Goal: Navigation & Orientation: Find specific page/section

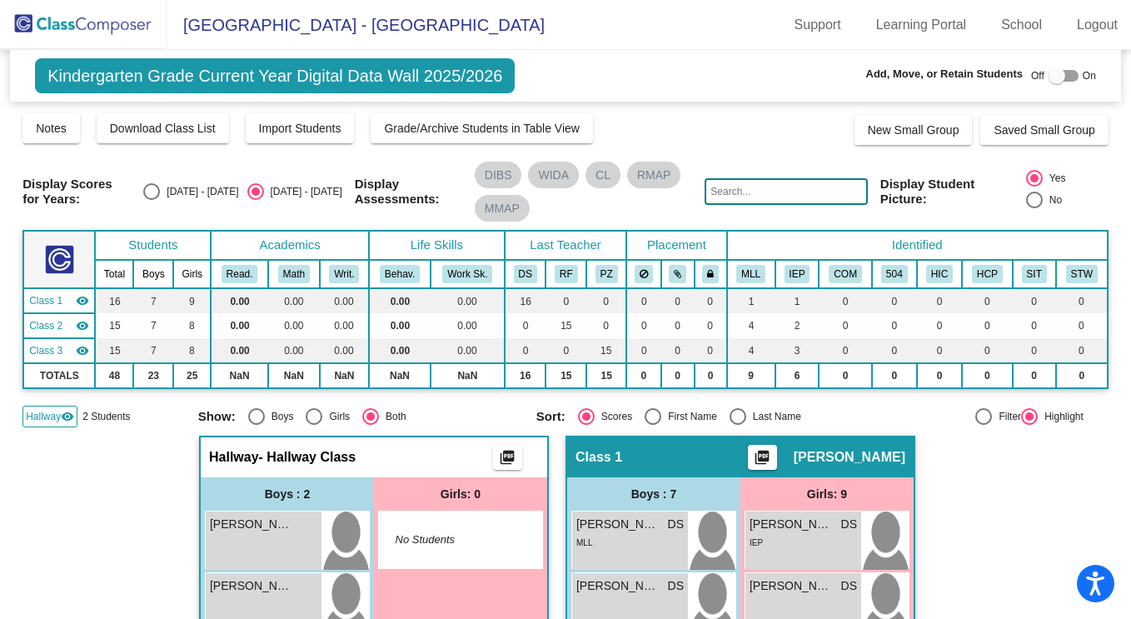
scroll to position [167, 0]
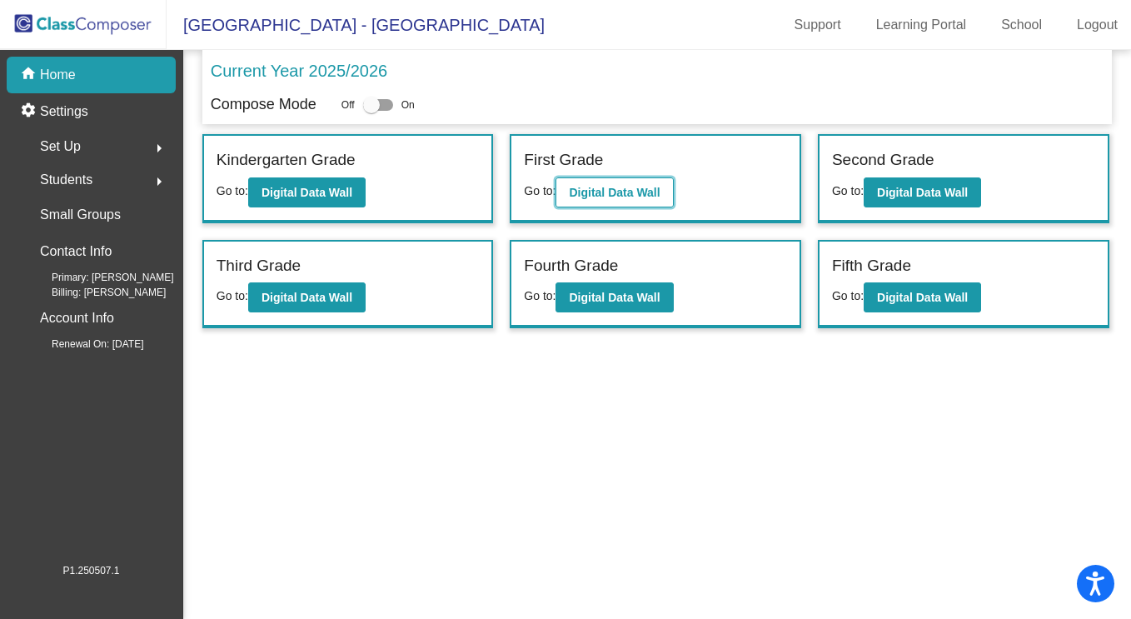
click at [645, 198] on button "Digital Data Wall" at bounding box center [614, 192] width 117 height 30
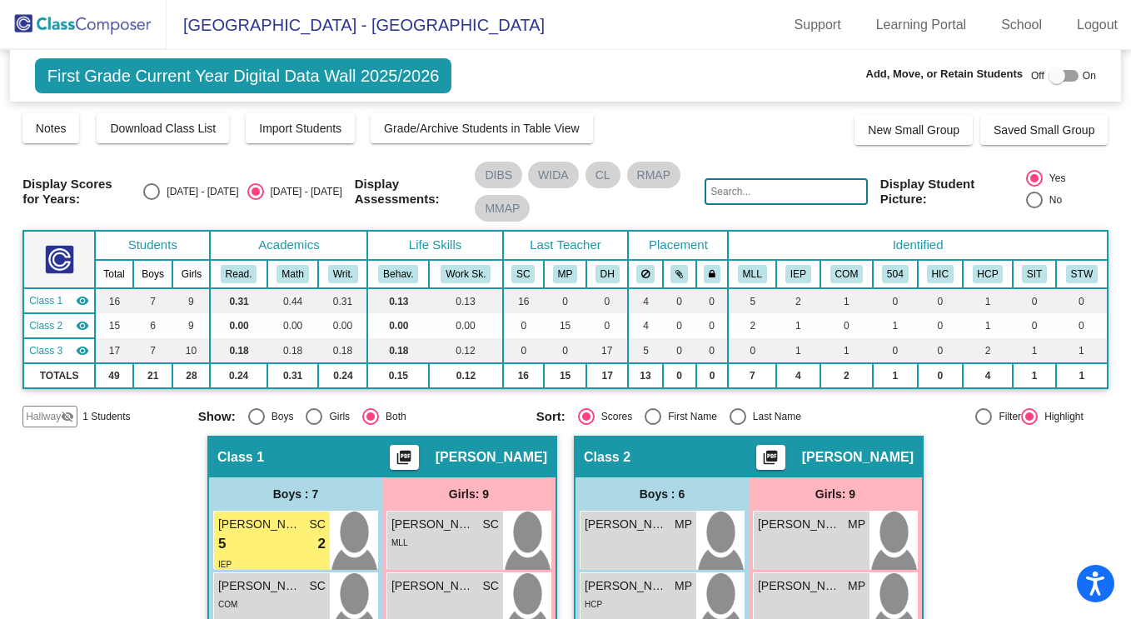
click at [48, 413] on span "Hallway" at bounding box center [43, 416] width 35 height 15
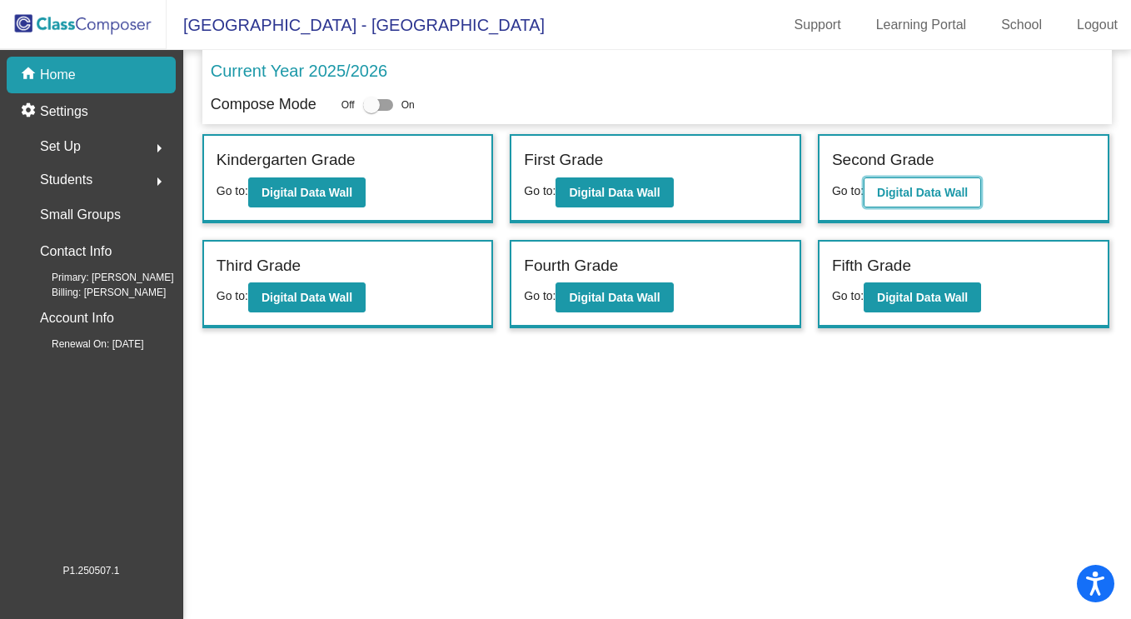
click at [962, 192] on b "Digital Data Wall" at bounding box center [922, 192] width 91 height 13
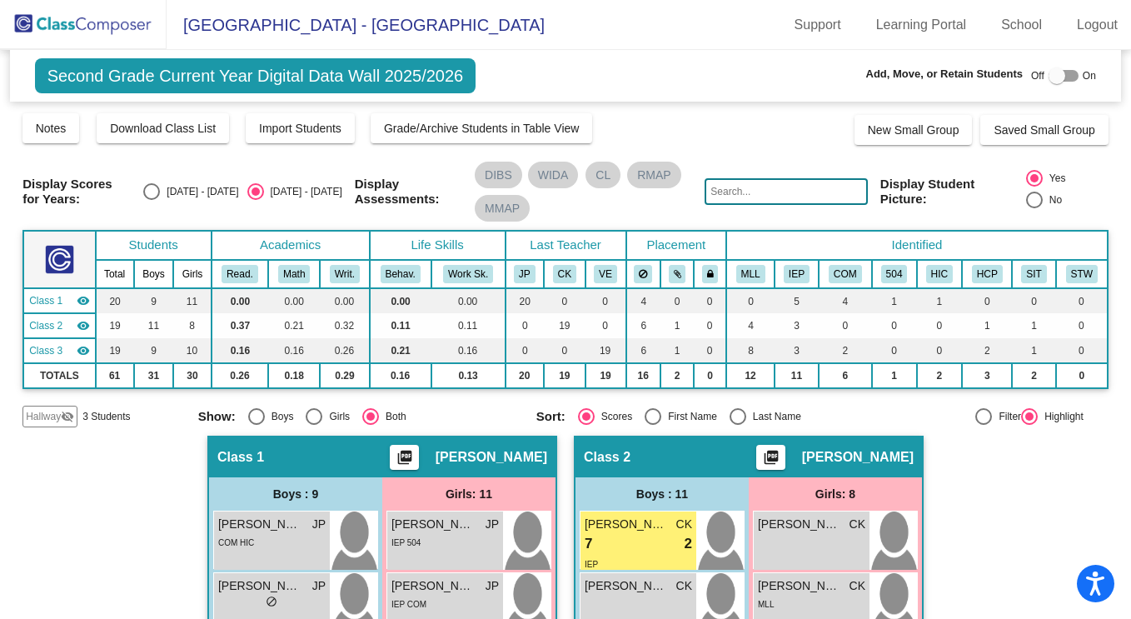
click at [46, 416] on span "Hallway" at bounding box center [43, 416] width 35 height 15
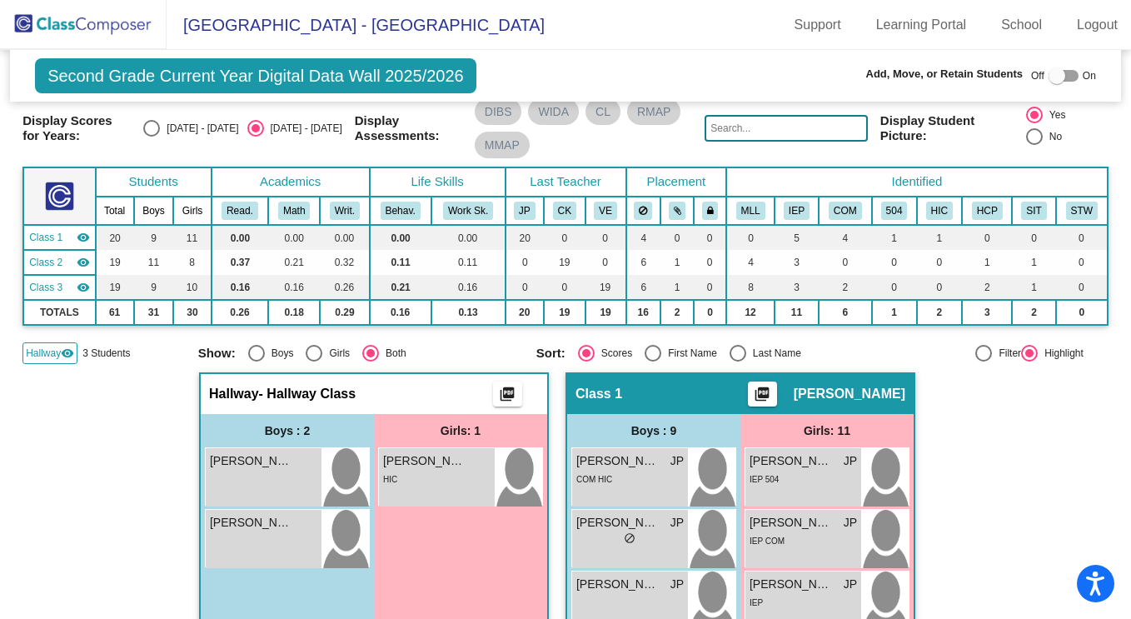
scroll to position [83, 0]
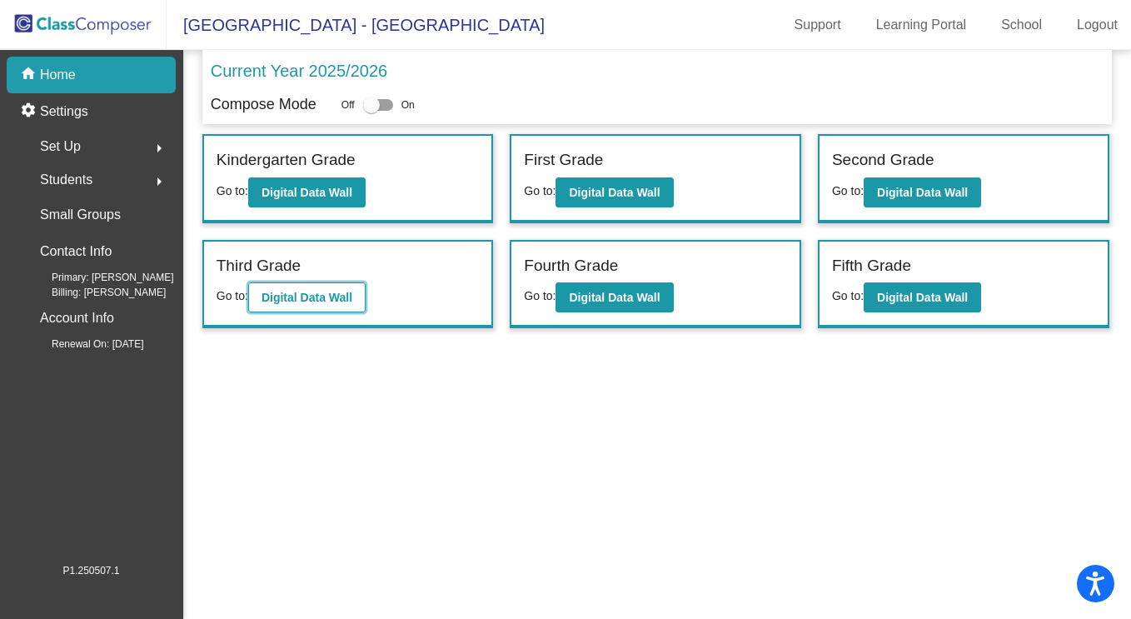
click at [281, 296] on b "Digital Data Wall" at bounding box center [307, 297] width 91 height 13
click at [587, 296] on b "Digital Data Wall" at bounding box center [614, 297] width 91 height 13
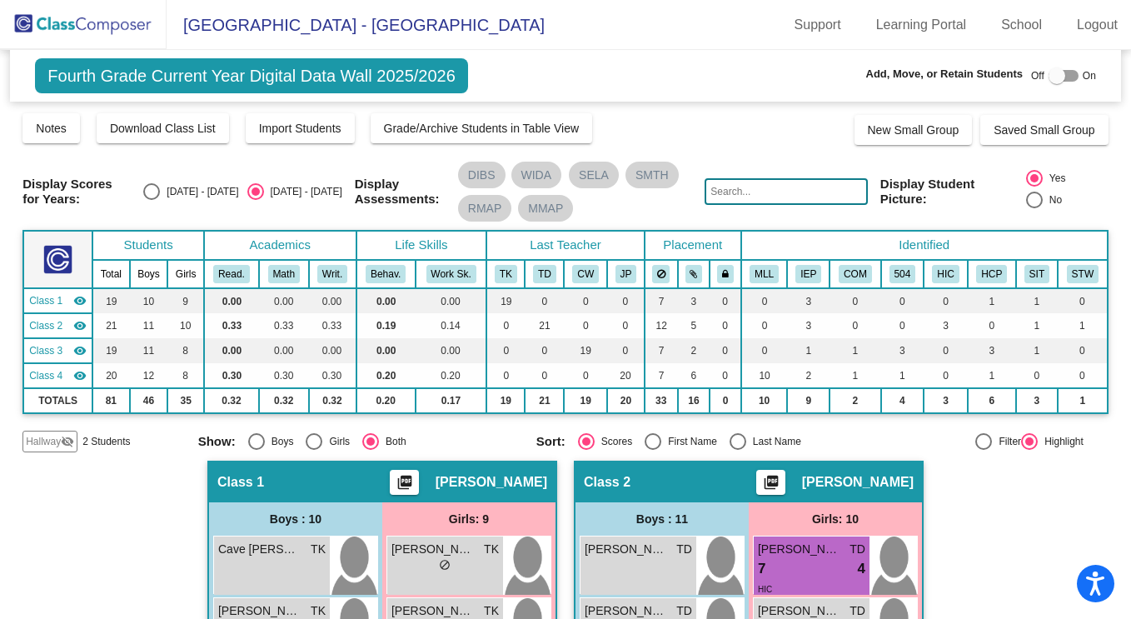
click at [45, 436] on span "Hallway" at bounding box center [43, 441] width 35 height 15
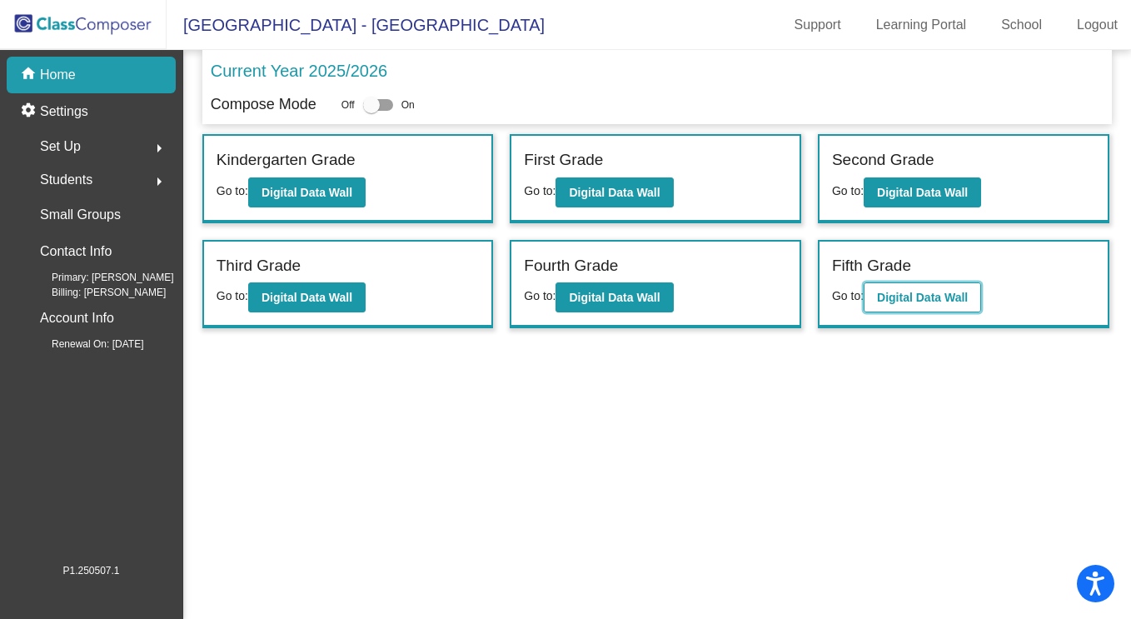
click at [936, 295] on b "Digital Data Wall" at bounding box center [922, 297] width 91 height 13
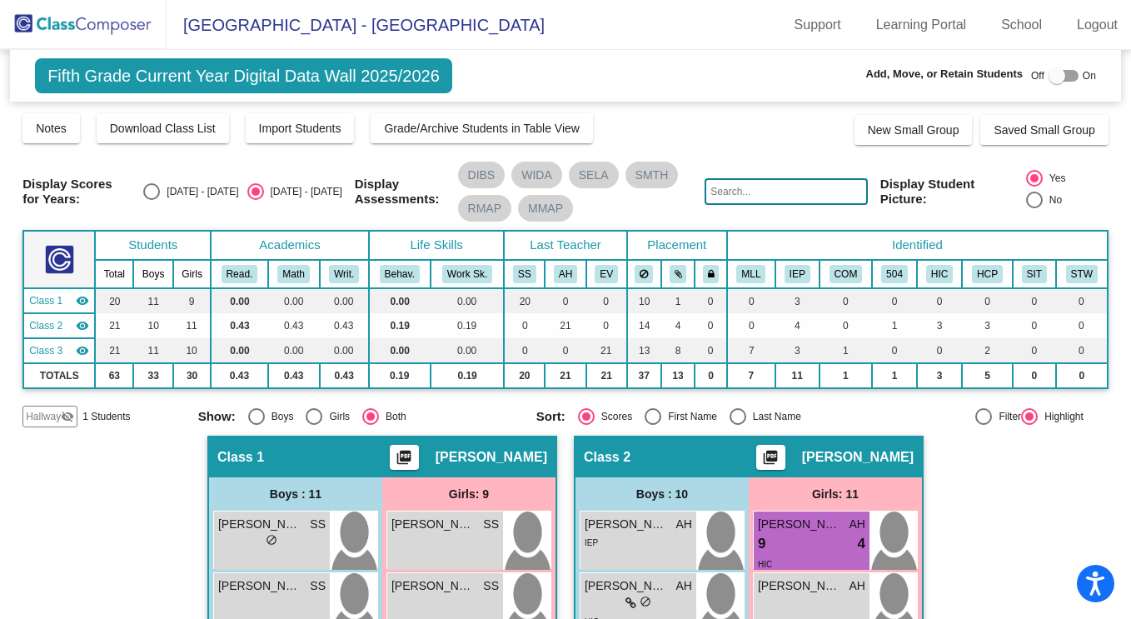
click at [49, 415] on span "Hallway" at bounding box center [43, 416] width 35 height 15
